Goal: Contribute content: Contribute content

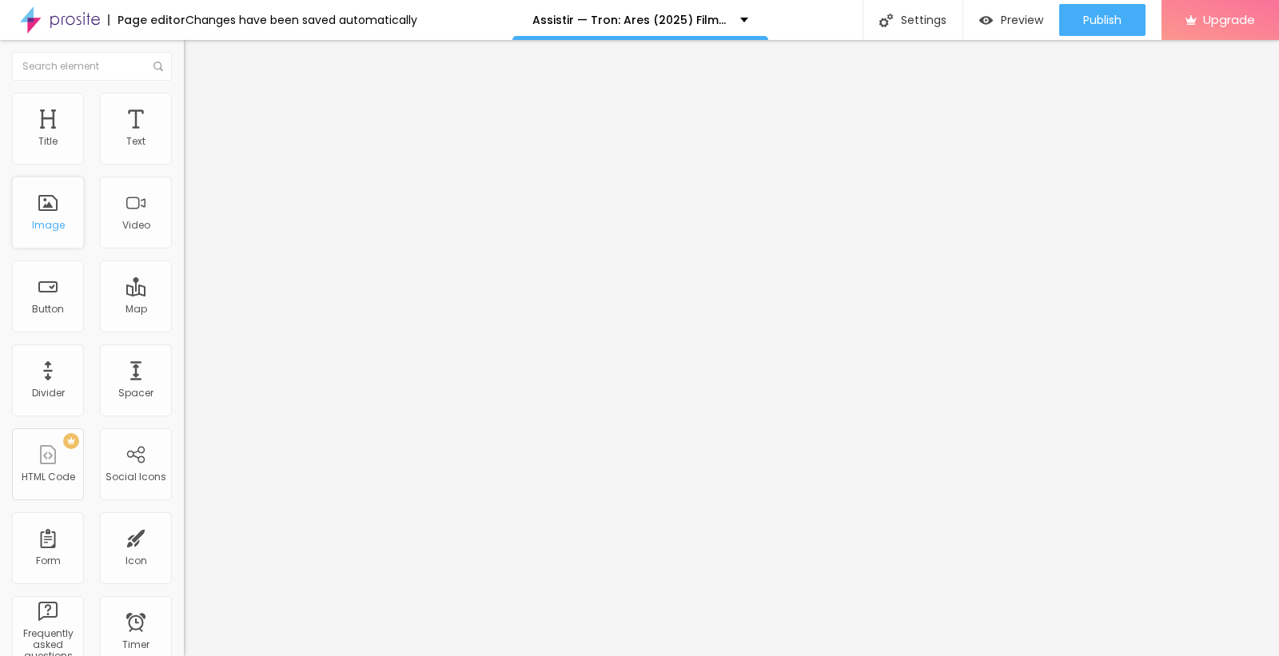
click at [59, 248] on div "Image" at bounding box center [48, 213] width 72 height 72
click at [184, 138] on span "Add image" at bounding box center [217, 131] width 66 height 14
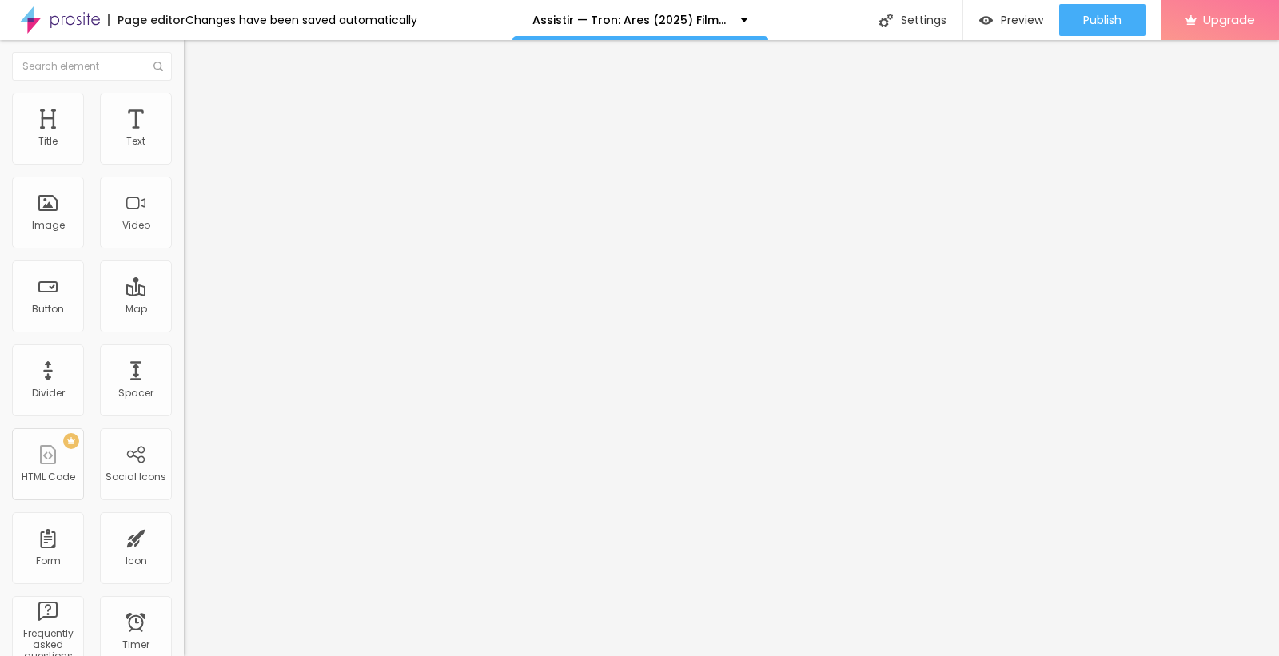
click at [184, 146] on div "Image description (Alt)" at bounding box center [276, 141] width 184 height 10
click at [184, 162] on input "text" at bounding box center [280, 154] width 192 height 16
paste input "Assistir — Tron: Ares (2025) Filme completo em Português"
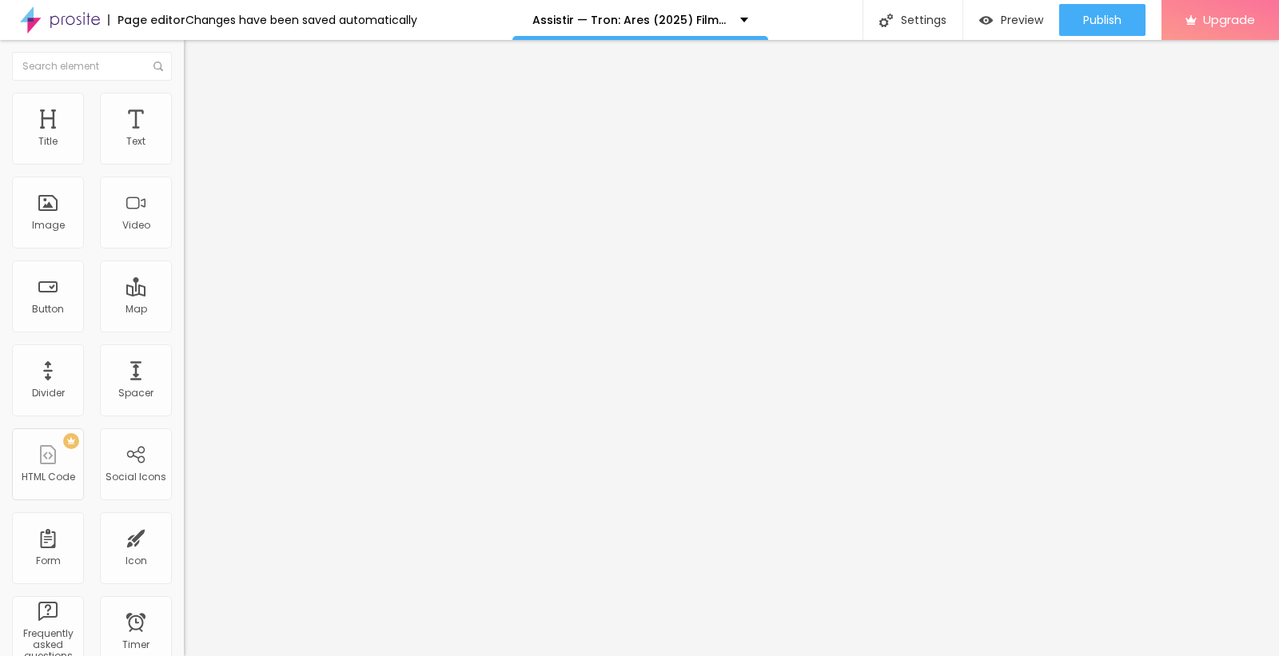
type input "Assistir — Tron: Ares (2025) Filme completo em Português"
drag, startPoint x: 90, startPoint y: 433, endPoint x: 0, endPoint y: 440, distance: 90.6
click at [184, 365] on div "Change image Image description (Alt) Assistir — Tron: Ares (2025) Filme complet…" at bounding box center [276, 245] width 184 height 241
paste input "[DOMAIN_NAME]/pt/movie/533533/pro"
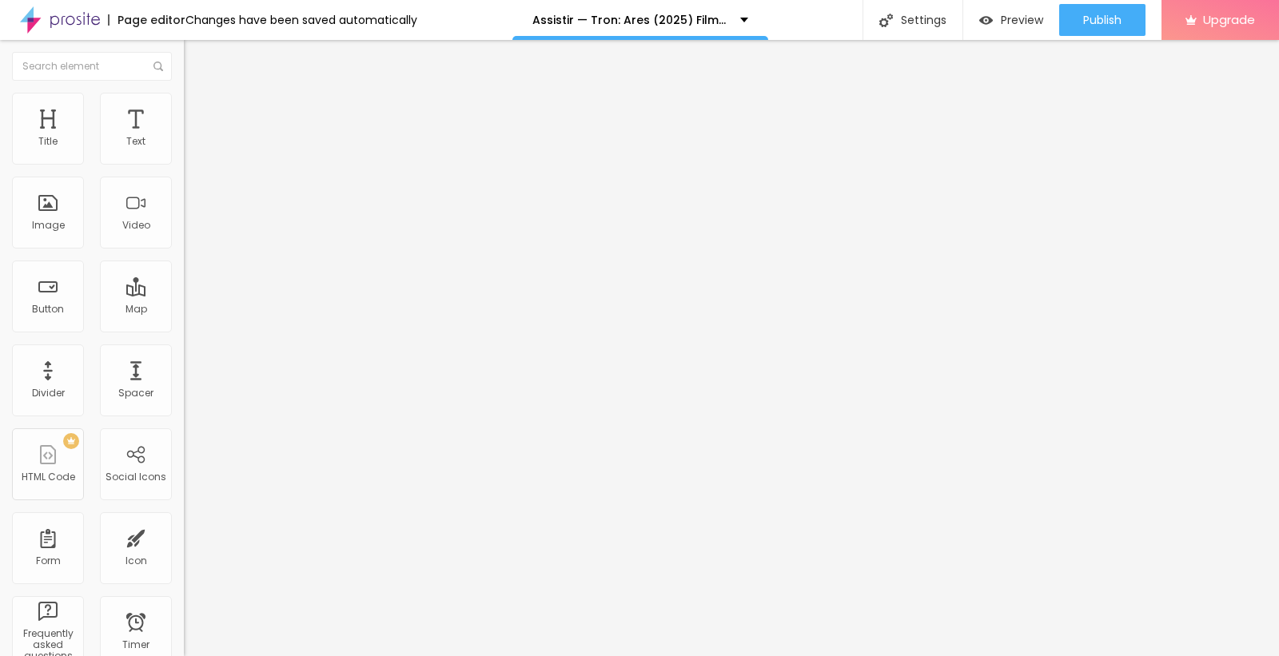
scroll to position [0, 65]
type input "[URL][DOMAIN_NAME]"
click at [196, 54] on img "button" at bounding box center [202, 58] width 13 height 13
click at [126, 146] on div "Text" at bounding box center [135, 141] width 19 height 11
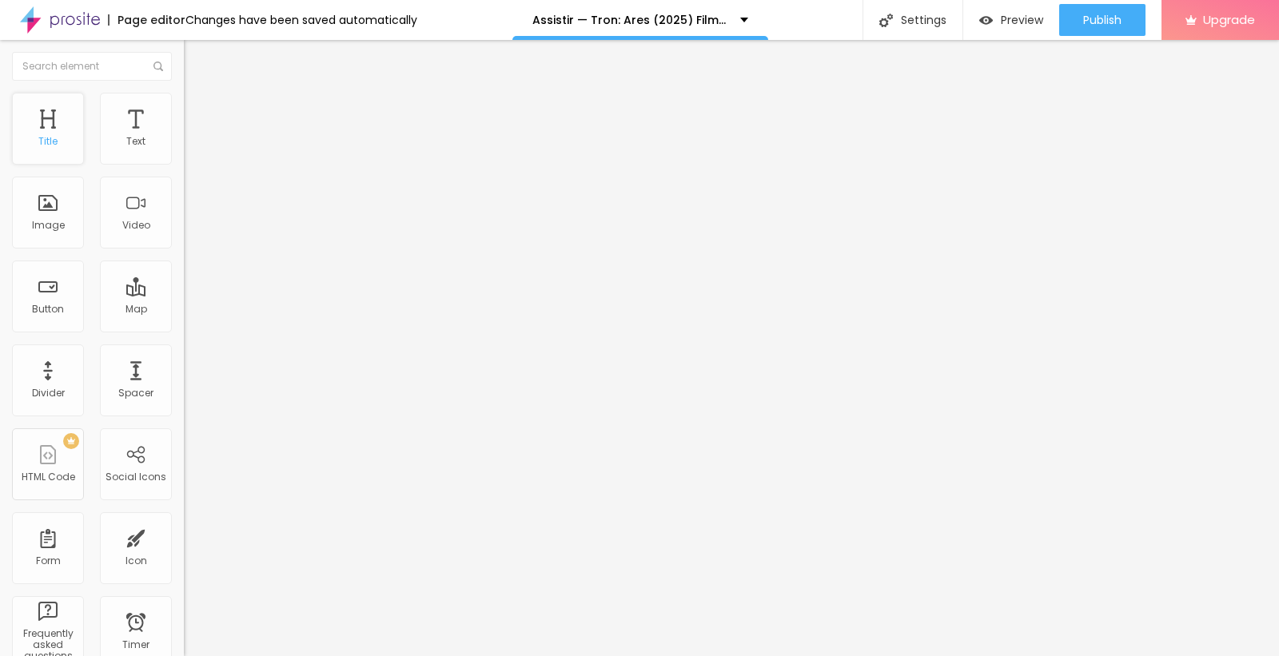
click at [72, 142] on div "Title" at bounding box center [48, 129] width 72 height 72
drag, startPoint x: 105, startPoint y: 178, endPoint x: 0, endPoint y: 192, distance: 105.7
click at [184, 192] on div "Text Click me Align Size Default Small Default Big Link URL https:// Open in ne…" at bounding box center [276, 241] width 184 height 233
paste input "ASSISTA AGORA ►⟹ Tron: Ares Filme CompletoHD"
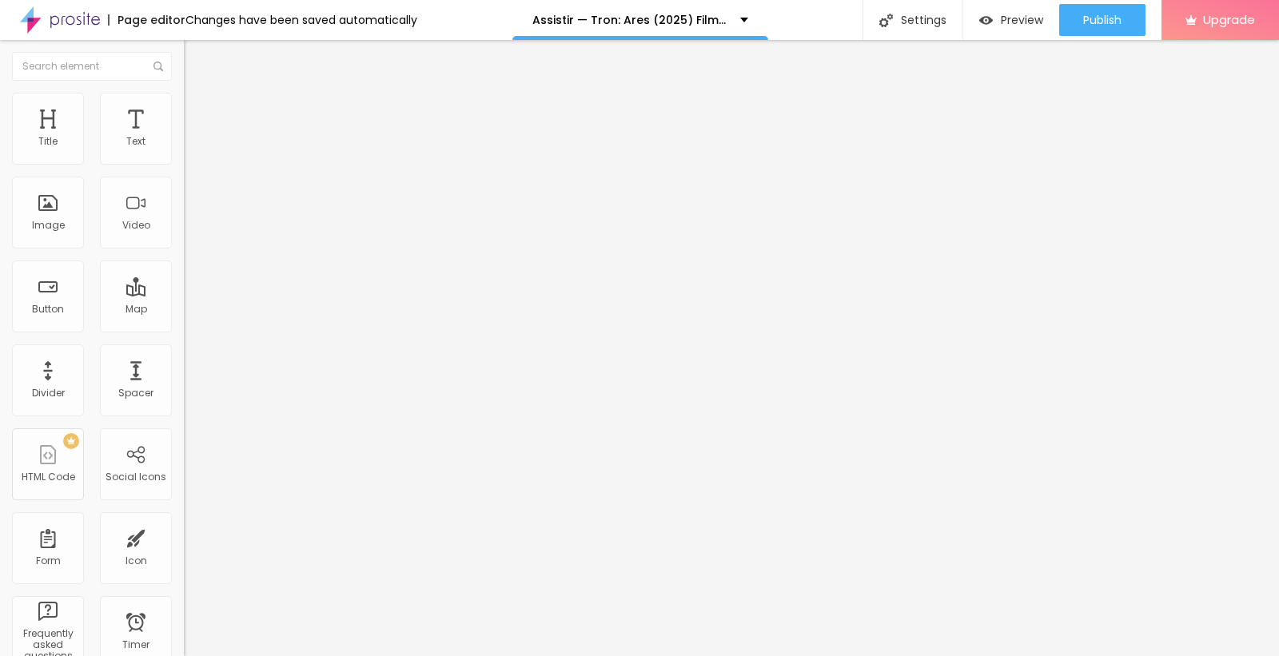
scroll to position [1, 98]
type input "ASSISTA AGORA ►⟹ Tron: Ares Filme CompletoHD"
click at [184, 193] on div at bounding box center [276, 186] width 184 height 13
drag, startPoint x: 78, startPoint y: 333, endPoint x: 0, endPoint y: 322, distance: 79.0
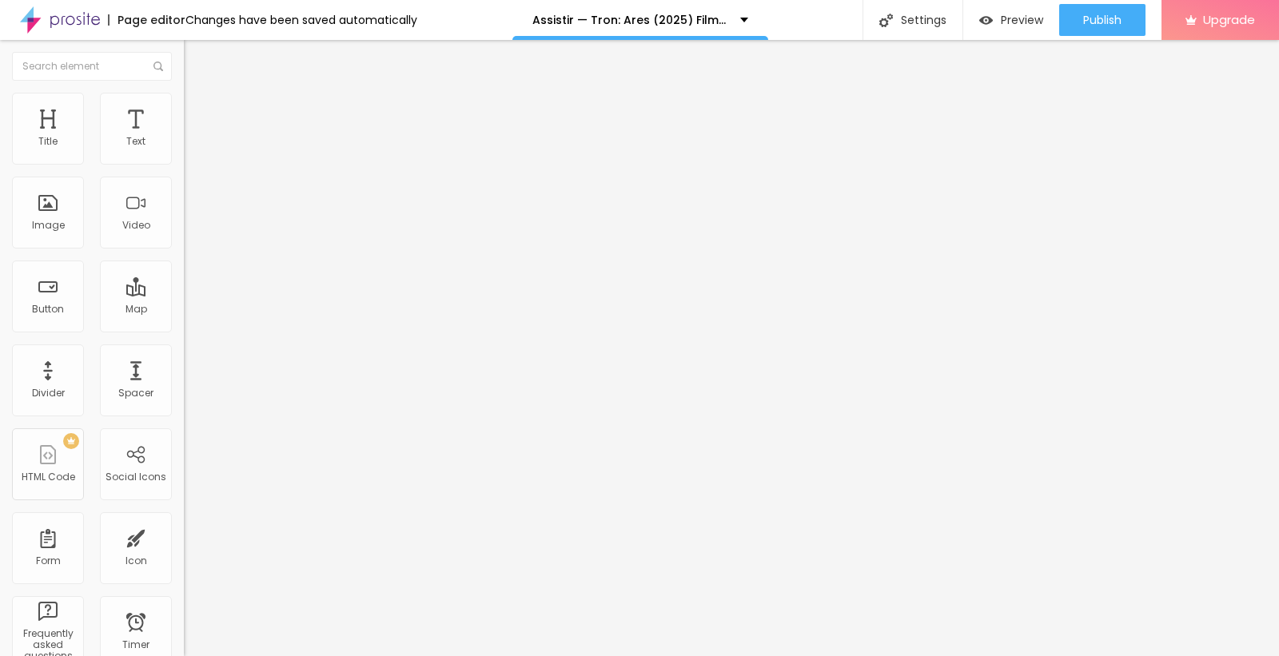
click at [184, 322] on div "Text ASSISTA AGORA ►⟹ Tron: Ares Filme CompletoHD Align Size Default Small Defa…" at bounding box center [276, 241] width 184 height 233
paste input "[DOMAIN_NAME]/pt/movie/533533/pro"
type input "[URL][DOMAIN_NAME]"
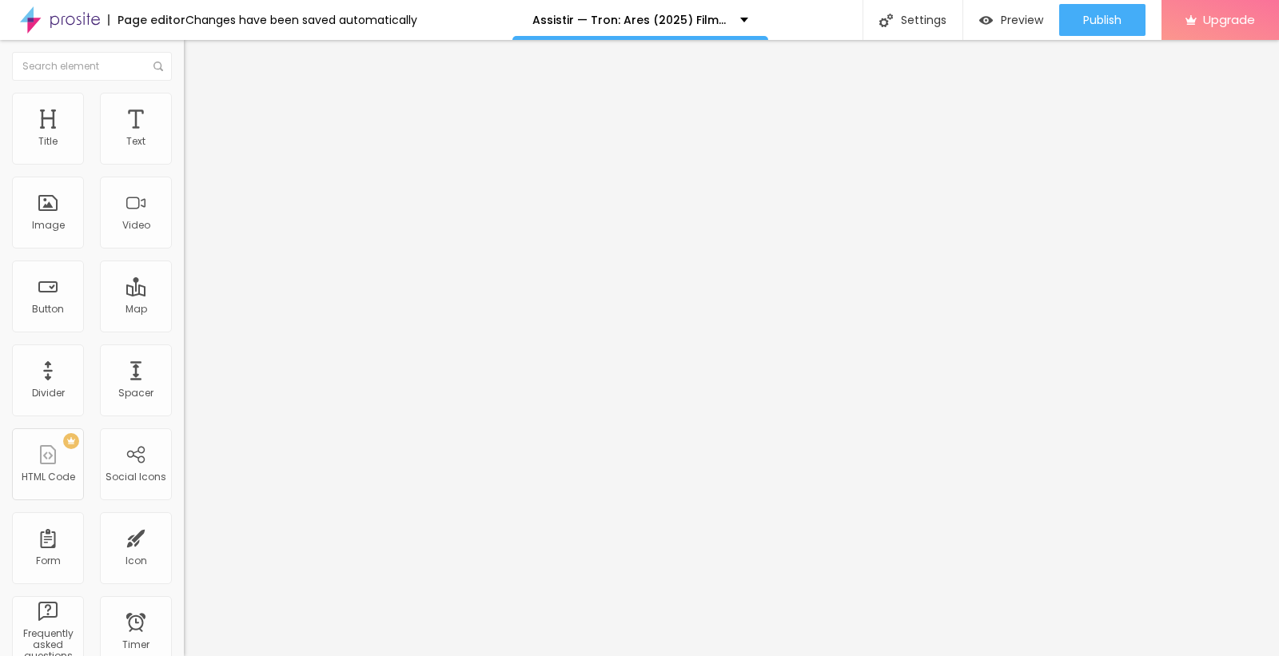
click at [184, 400] on div "Edit Button Content Style Advanced Text ASSISTA AGORA ►⟹ Tron: Ares Filme Compl…" at bounding box center [276, 348] width 184 height 616
click at [184, 329] on input "[URL][DOMAIN_NAME]" at bounding box center [280, 321] width 192 height 16
click at [184, 357] on div "Text ASSISTA AGORA ►⟹ Tron: Ares Filme CompletoHD Align Size Default Small Defa…" at bounding box center [276, 241] width 184 height 233
click at [196, 57] on img "button" at bounding box center [202, 58] width 13 height 13
click at [1012, 30] on div "Preview" at bounding box center [1011, 20] width 64 height 32
